Goal: Task Accomplishment & Management: Complete application form

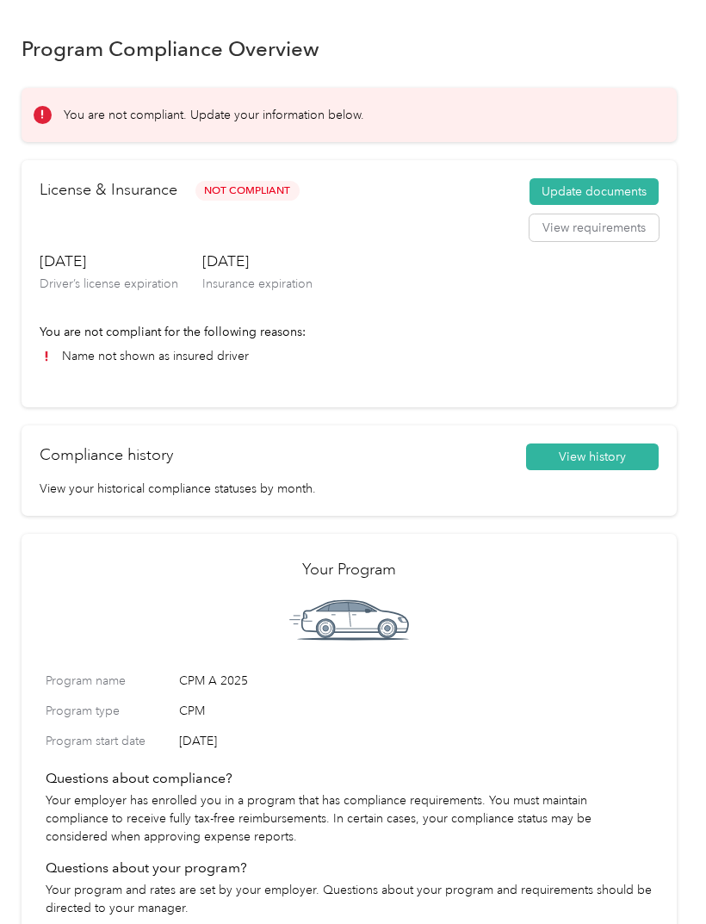
click at [260, 183] on span "Not Compliant" at bounding box center [248, 191] width 104 height 20
click at [234, 198] on span "Not Compliant" at bounding box center [248, 191] width 104 height 20
click at [635, 196] on button "Update documents" at bounding box center [594, 192] width 129 height 28
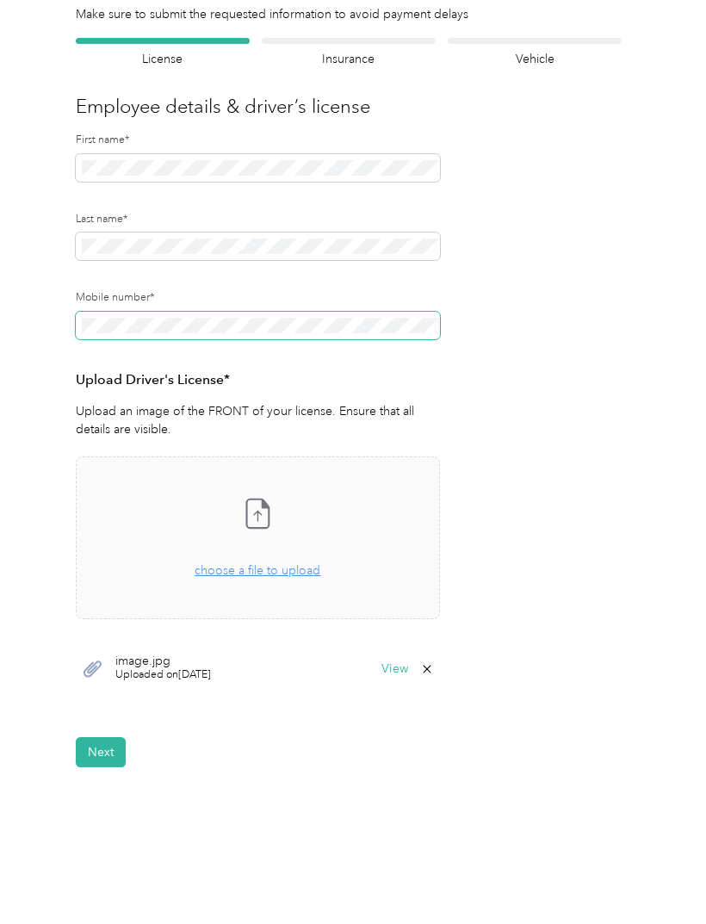
scroll to position [94, 0]
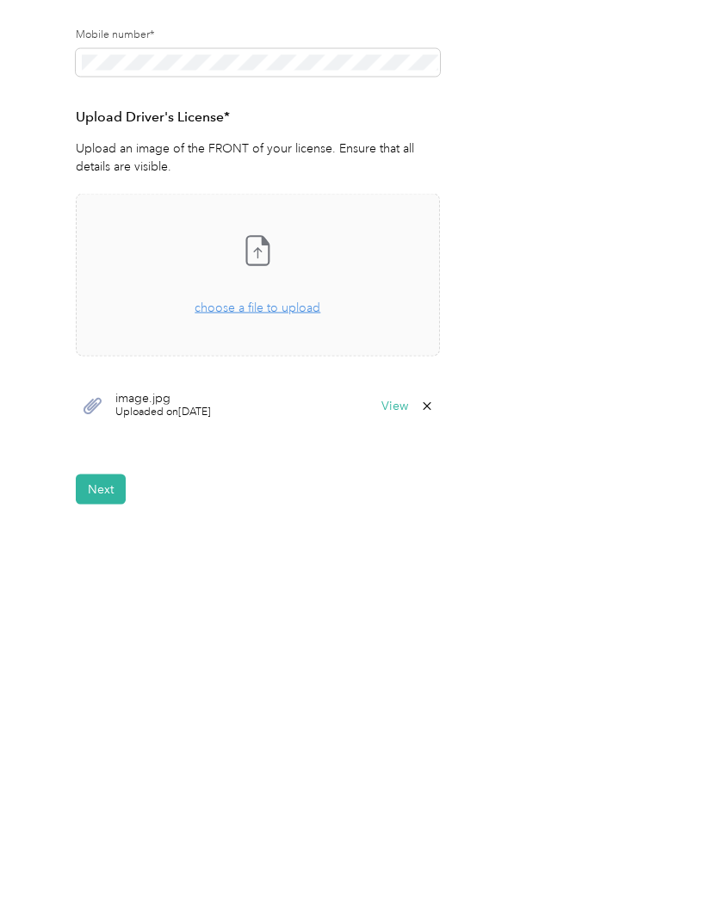
click at [113, 738] on button "Next" at bounding box center [101, 753] width 50 height 30
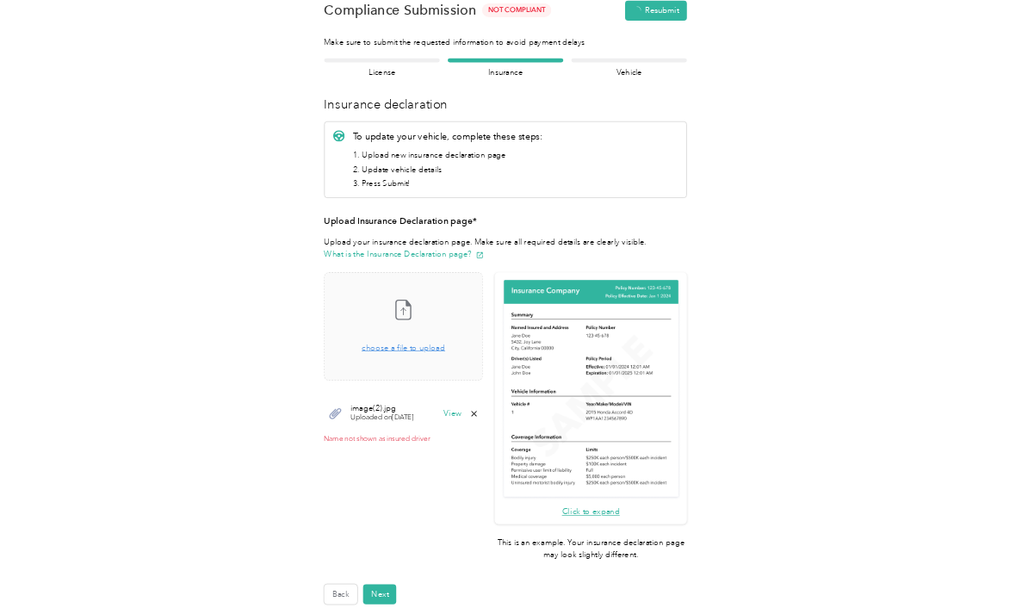
scroll to position [21, 0]
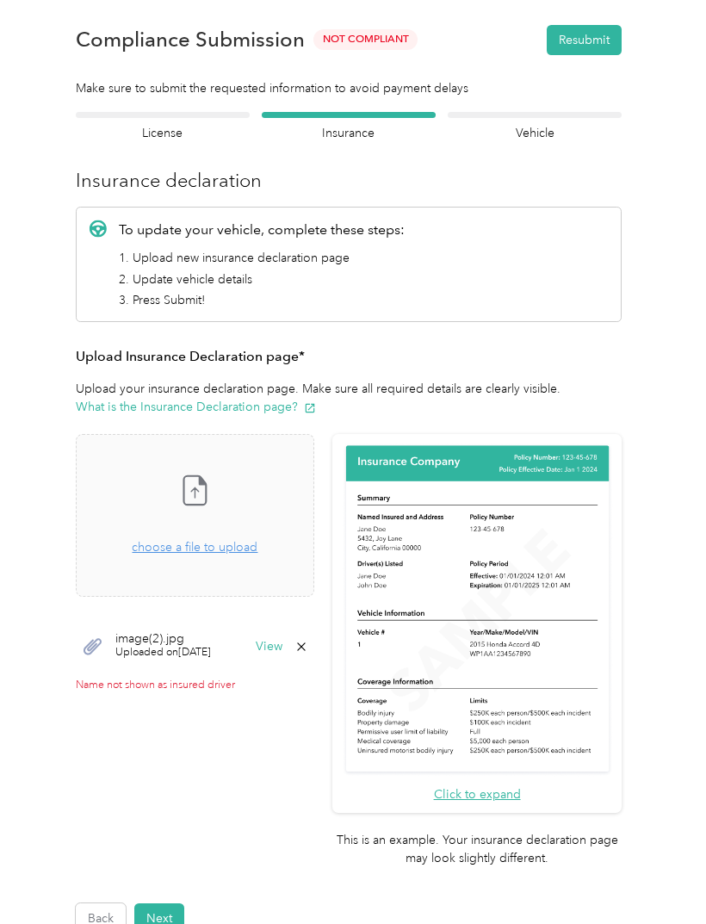
click at [248, 551] on span "choose a file to upload" at bounding box center [195, 547] width 126 height 15
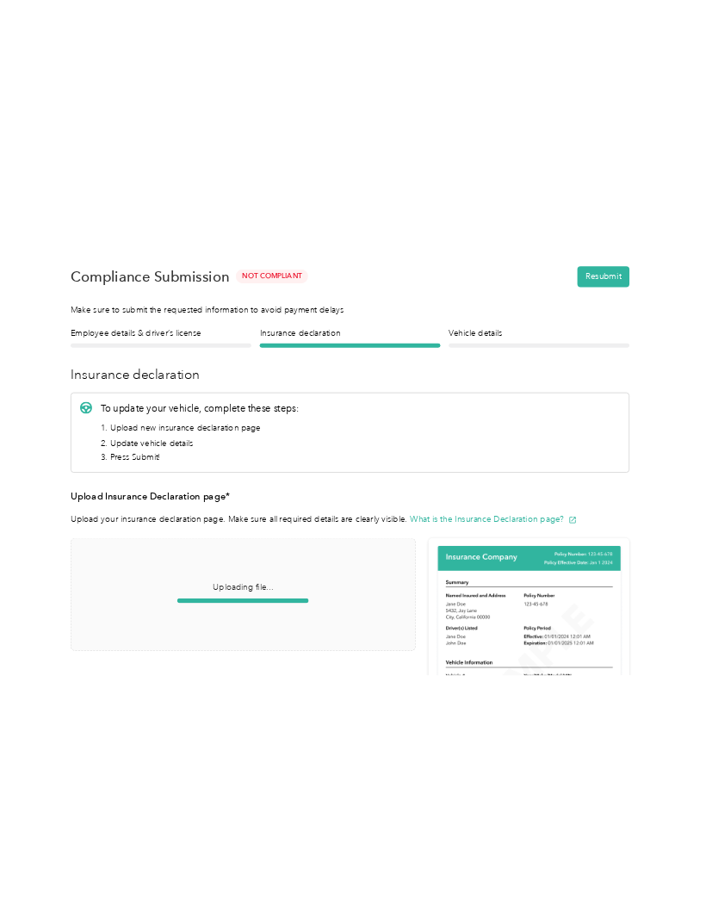
scroll to position [0, 0]
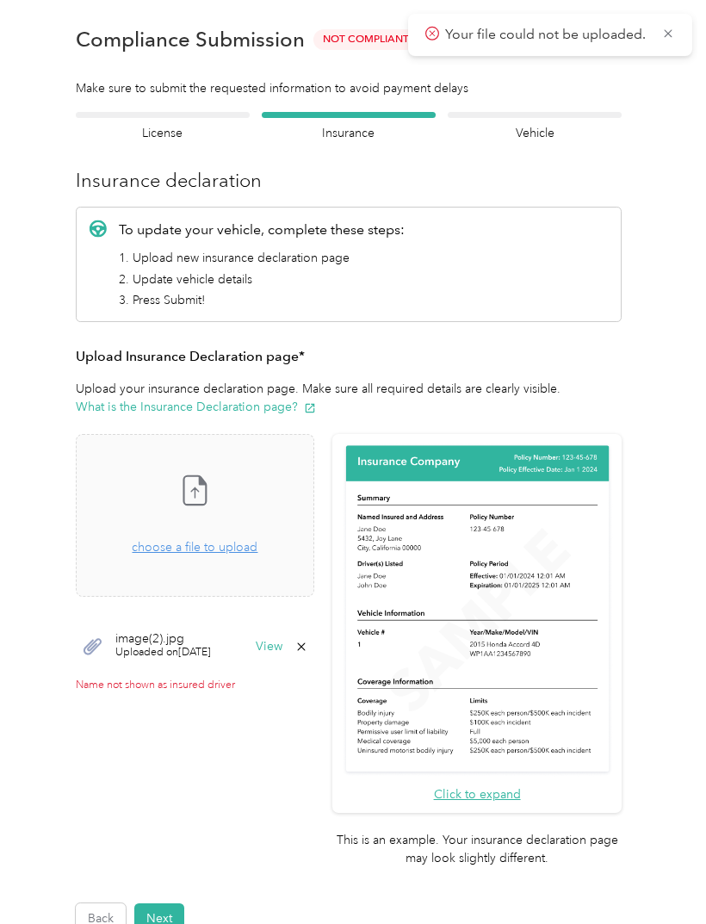
click at [185, 657] on span "Uploaded on [DATE]" at bounding box center [163, 653] width 96 height 16
click at [282, 649] on button "View" at bounding box center [269, 647] width 27 height 12
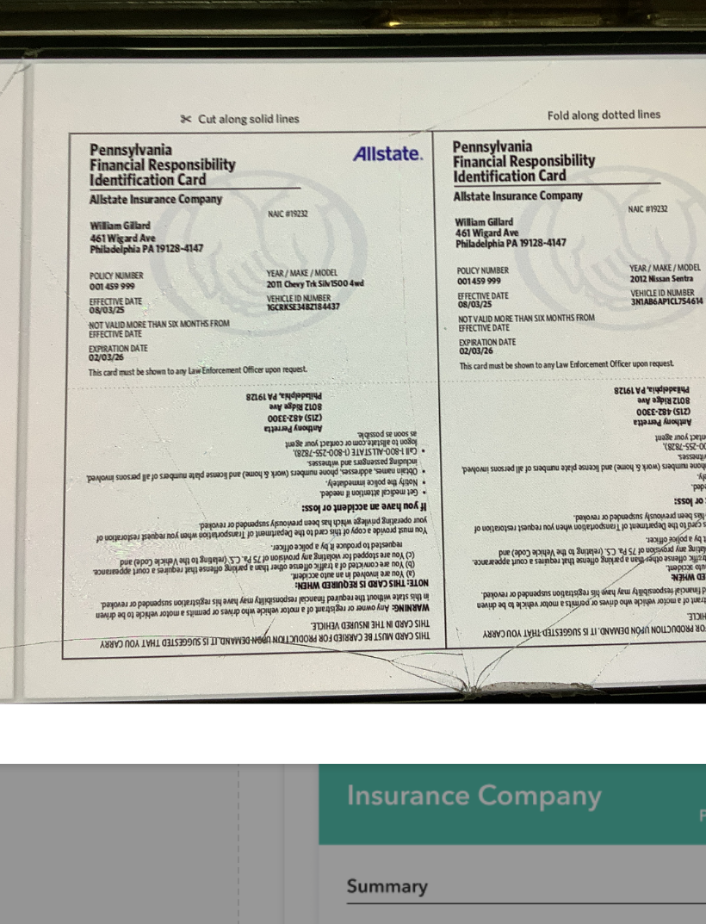
click at [140, 102] on img at bounding box center [354, 263] width 430 height 322
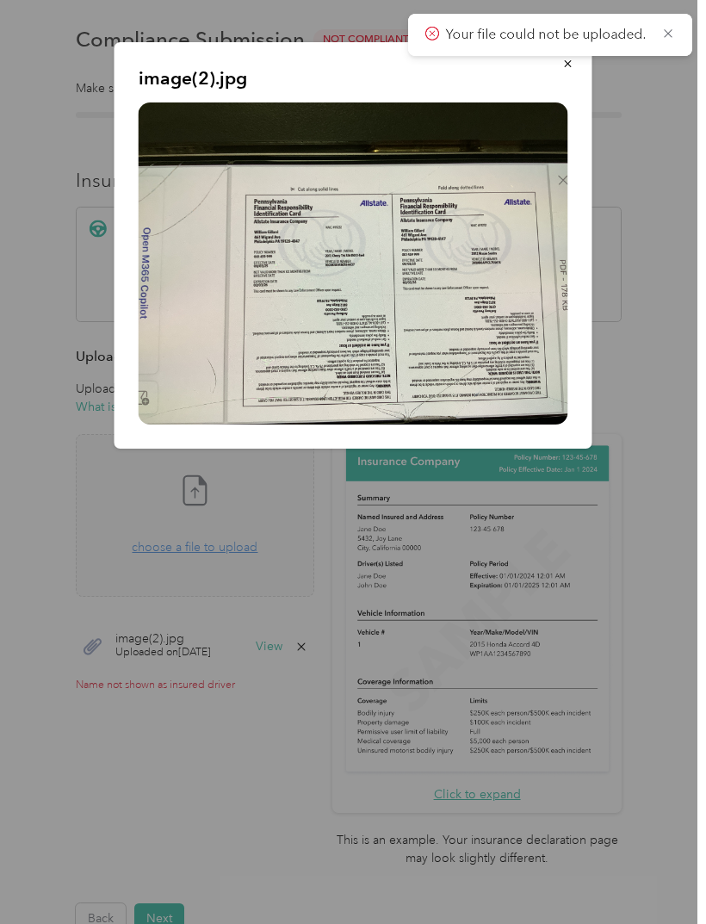
click at [574, 70] on button "button" at bounding box center [568, 63] width 36 height 30
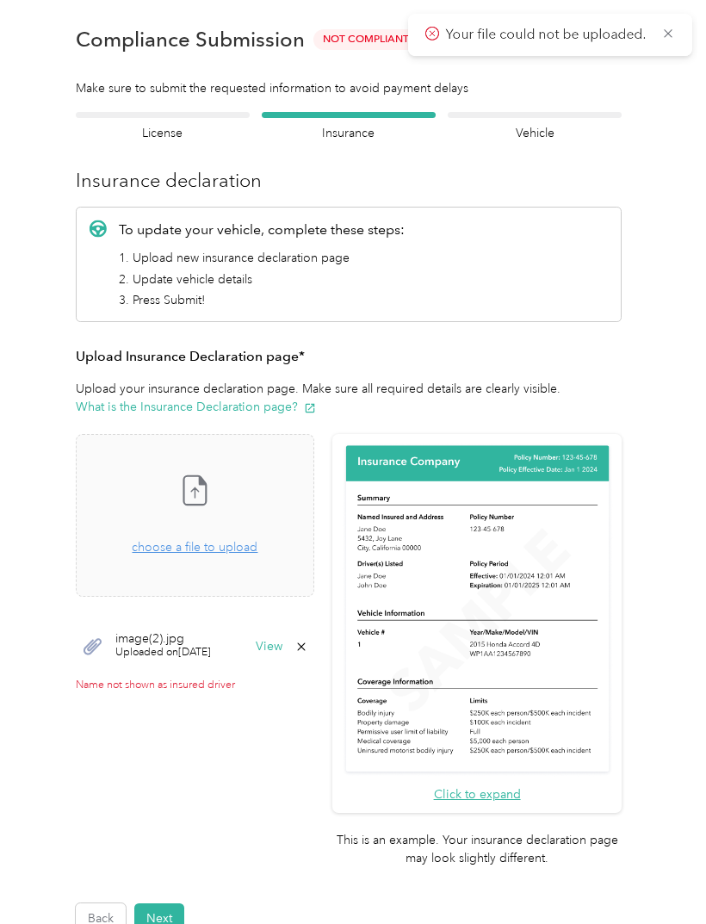
click at [282, 649] on button "View" at bounding box center [269, 647] width 27 height 12
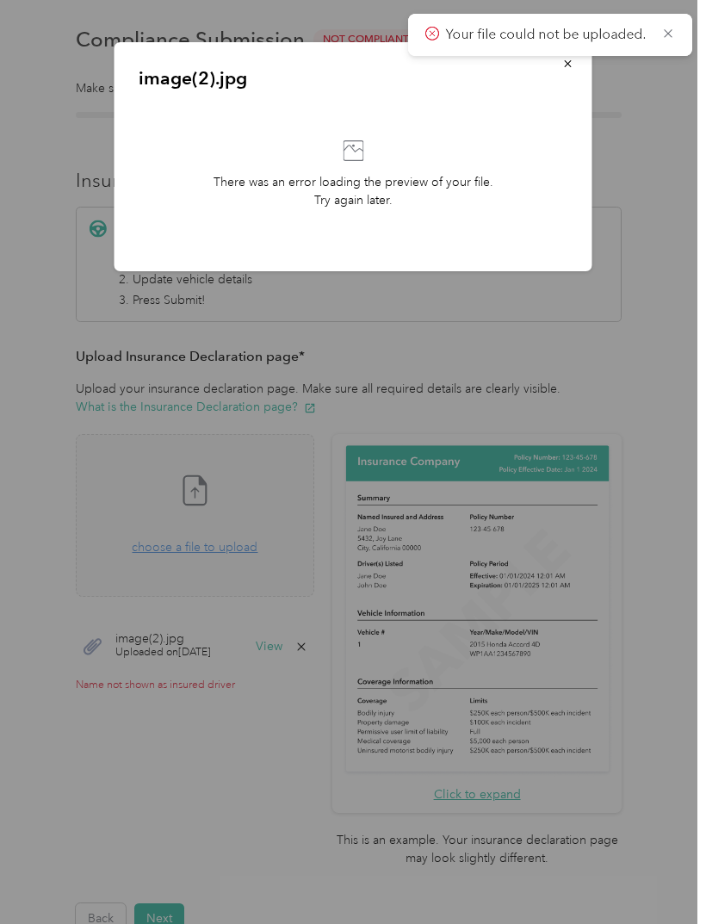
click at [364, 199] on p "There was an error loading the preview of your file. Try again later." at bounding box center [354, 191] width 280 height 36
click at [369, 170] on div "There was an error loading the preview of your file. Try again later." at bounding box center [354, 174] width 430 height 145
click at [347, 644] on div at bounding box center [353, 462] width 706 height 924
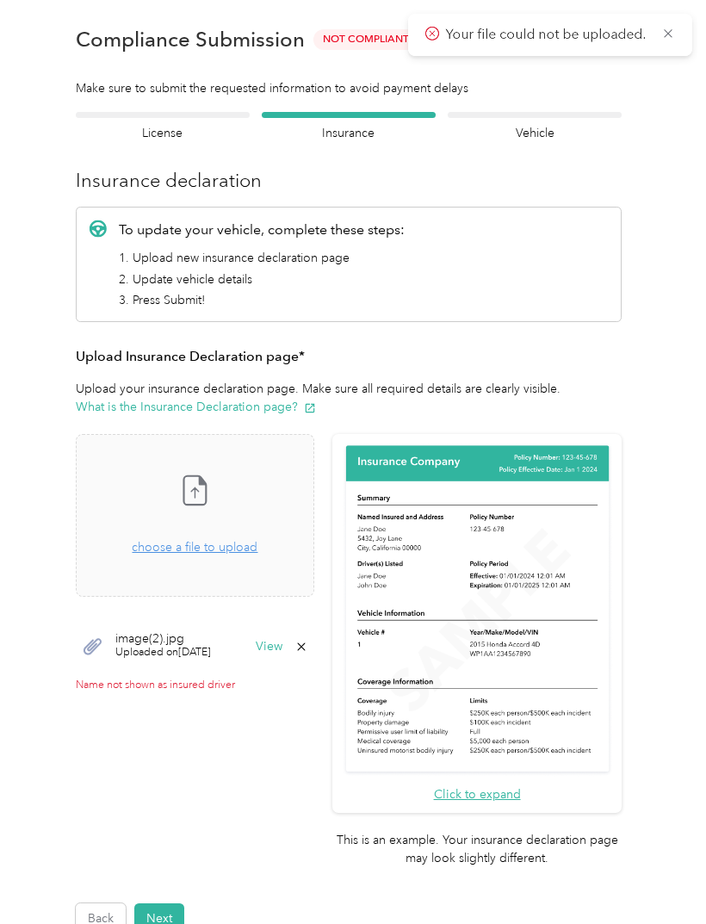
click at [250, 546] on span "choose a file to upload" at bounding box center [195, 547] width 126 height 15
click at [247, 549] on span "choose a file to upload" at bounding box center [195, 547] width 126 height 15
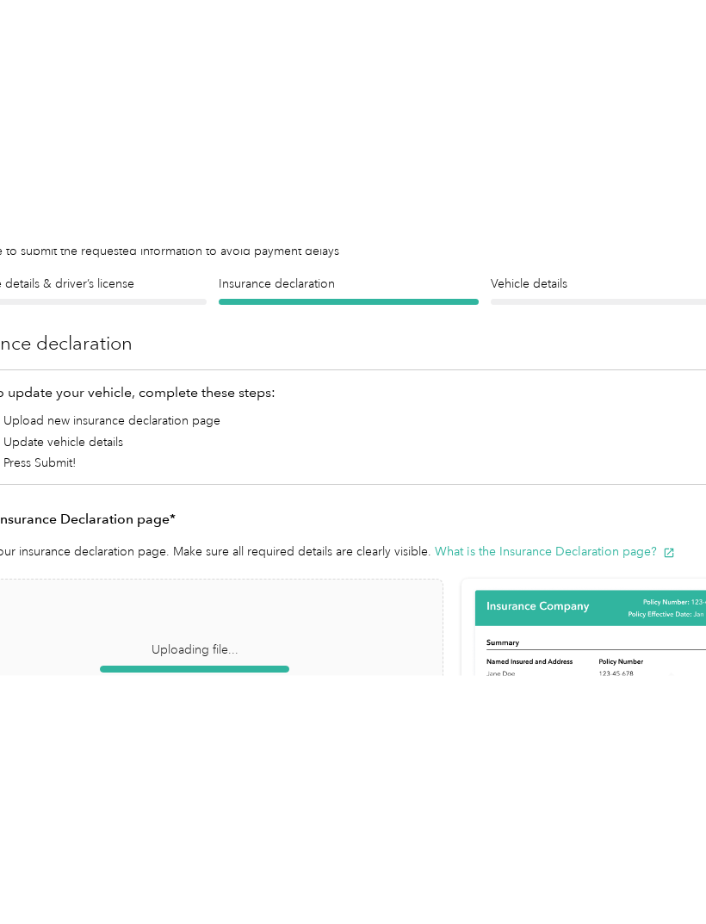
scroll to position [48, 0]
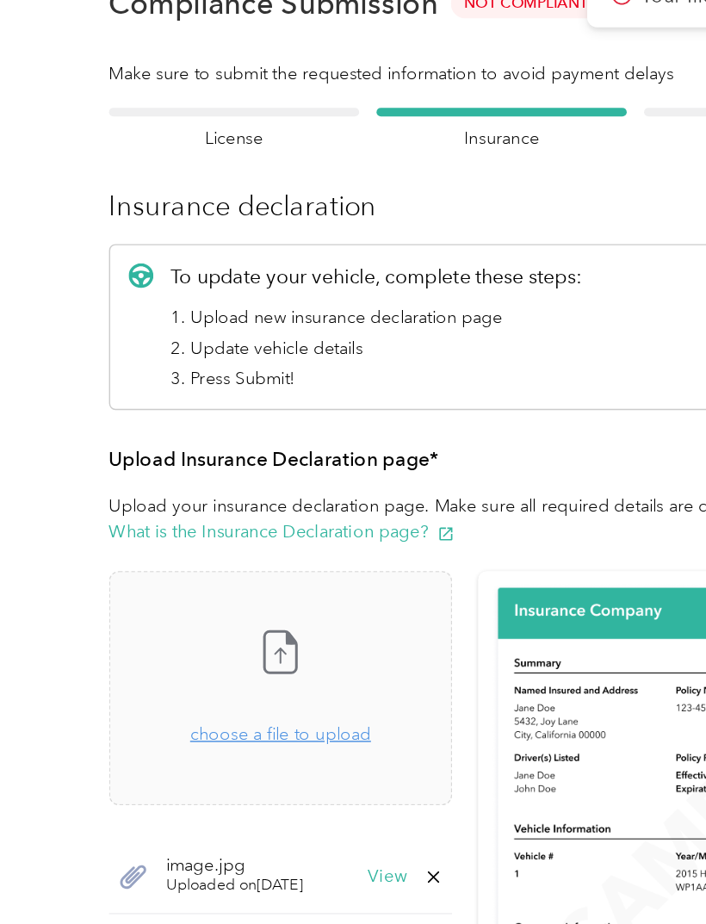
click at [282, 692] on button "View" at bounding box center [269, 698] width 27 height 12
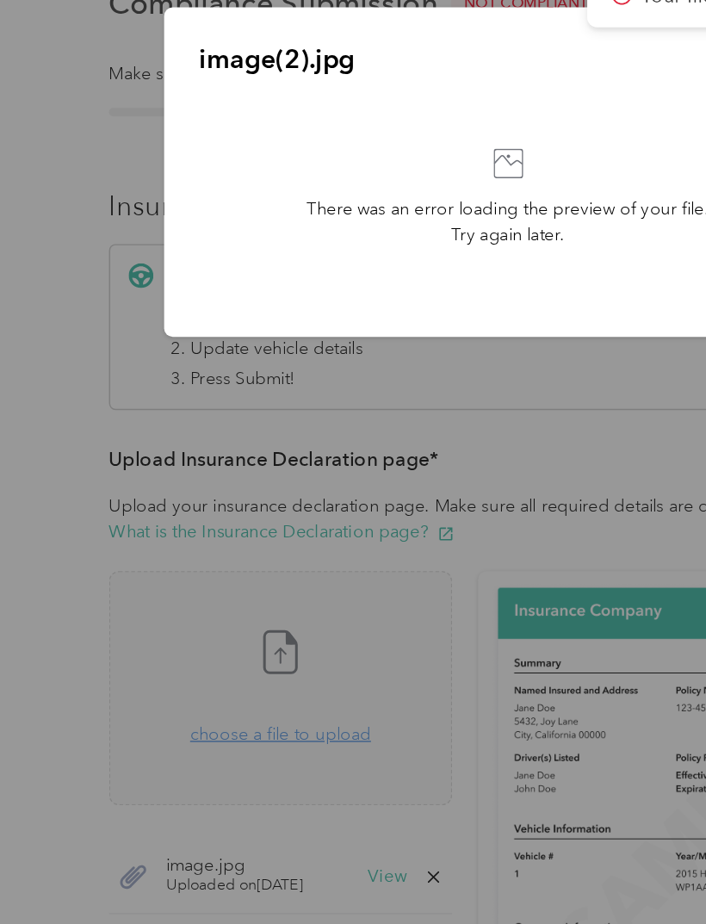
click at [320, 607] on div at bounding box center [353, 462] width 706 height 924
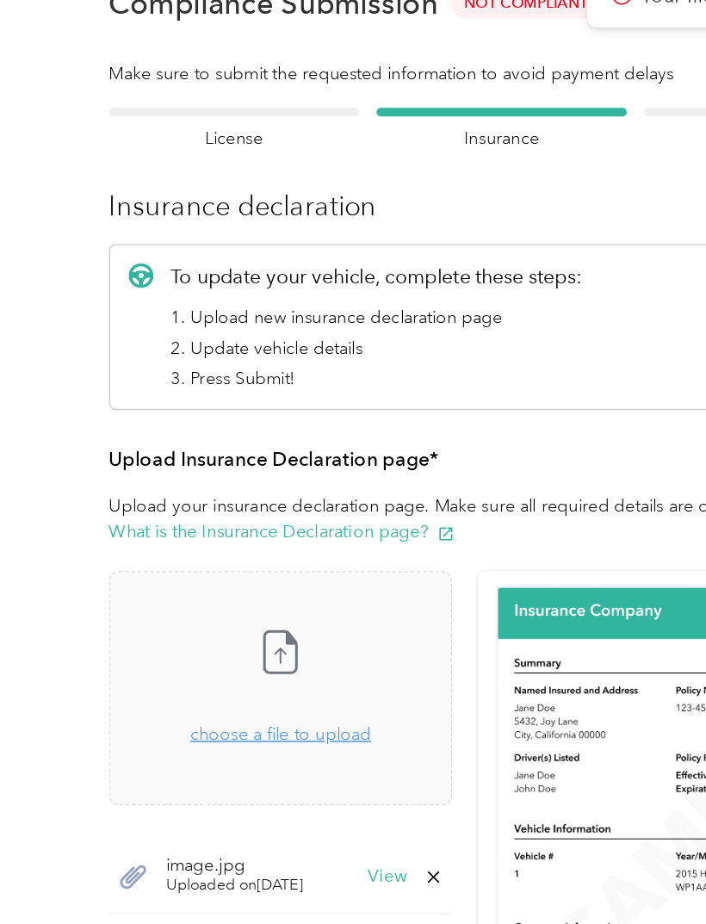
click at [26, 317] on div "Employee details & driver’s license License Insurance declaration Insurance Veh…" at bounding box center [349, 523] width 655 height 822
